Goal: Task Accomplishment & Management: Manage account settings

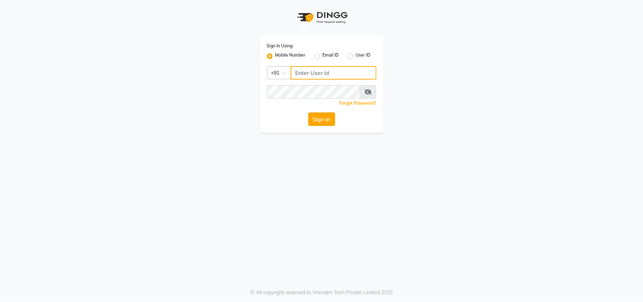
type input "7710808023"
click at [330, 122] on button "Sign In" at bounding box center [321, 118] width 27 height 13
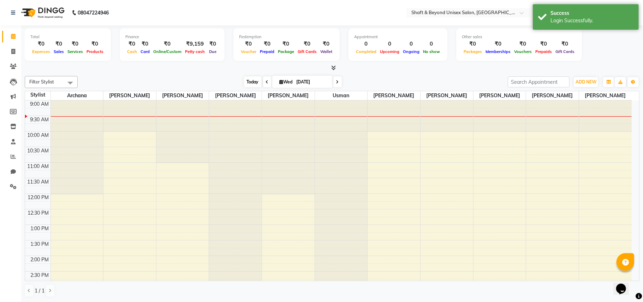
click at [253, 80] on span "Today" at bounding box center [253, 81] width 18 height 11
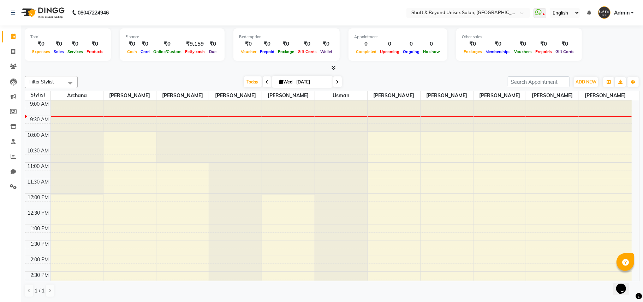
click at [46, 7] on img at bounding box center [42, 13] width 48 height 20
click at [47, 11] on img at bounding box center [42, 13] width 48 height 20
click at [628, 13] on span "Admin" at bounding box center [622, 12] width 16 height 7
click at [610, 48] on link "Sign out" at bounding box center [597, 50] width 65 height 11
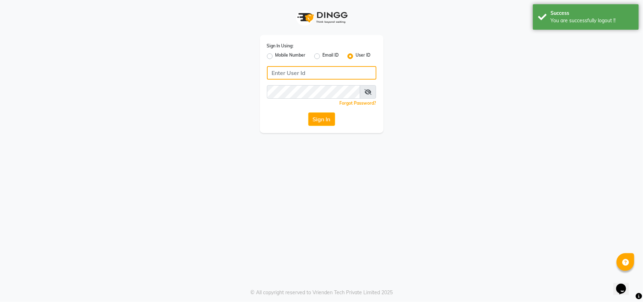
type input "7710808023"
click at [273, 56] on div "Mobile Number" at bounding box center [286, 56] width 39 height 8
click at [276, 56] on label "Mobile Number" at bounding box center [291, 56] width 30 height 8
click at [276, 56] on input "Mobile Number" at bounding box center [278, 54] width 5 height 5
radio input "true"
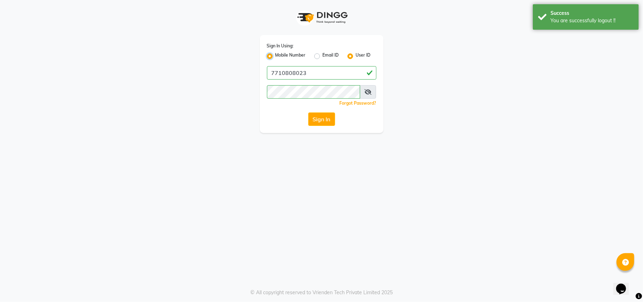
radio input "false"
click at [325, 72] on input "Username" at bounding box center [334, 72] width 86 height 13
click at [334, 70] on input "7710808023" at bounding box center [334, 72] width 86 height 13
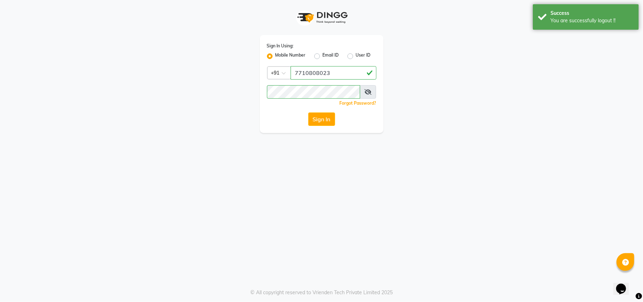
type input "7400066607"
click at [316, 120] on button "Sign In" at bounding box center [321, 118] width 27 height 13
